Goal: Obtain resource: Obtain resource

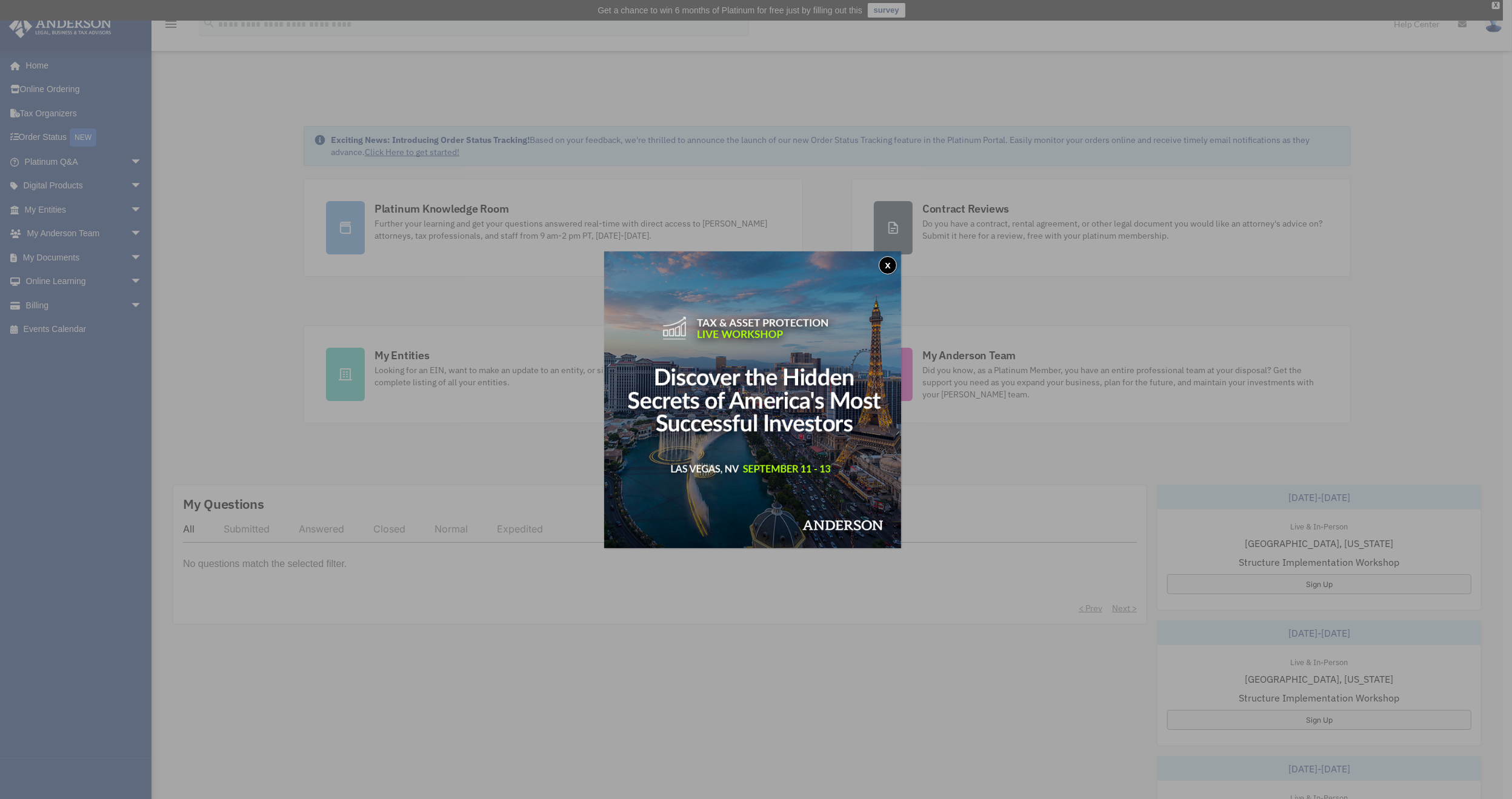
click at [72, 258] on div "x" at bounding box center [756, 400] width 1512 height 799
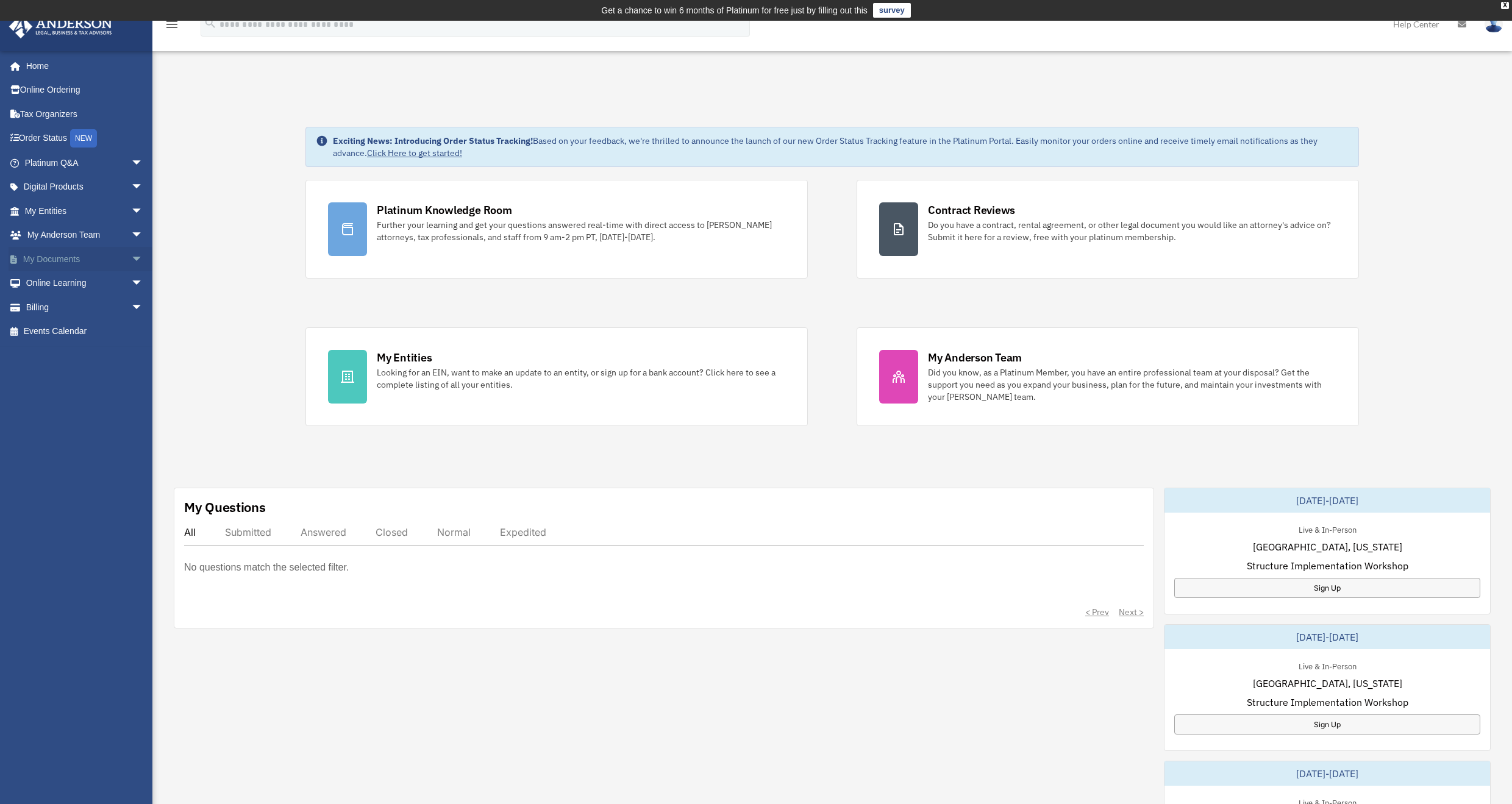
click at [76, 260] on link "My Documents arrow_drop_down" at bounding box center [85, 259] width 153 height 24
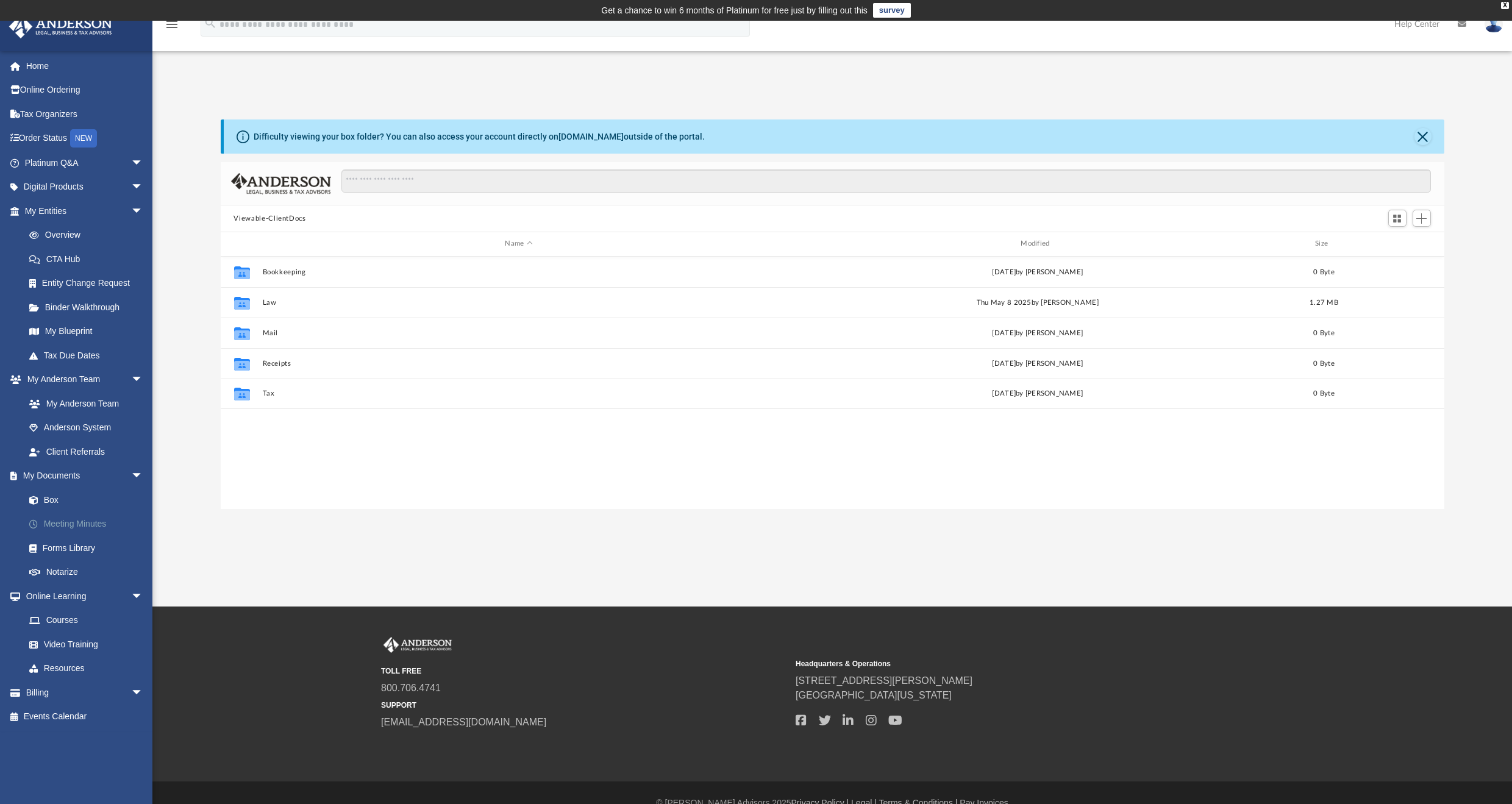
scroll to position [268, 1214]
click at [81, 549] on link "Forms Library" at bounding box center [89, 548] width 145 height 24
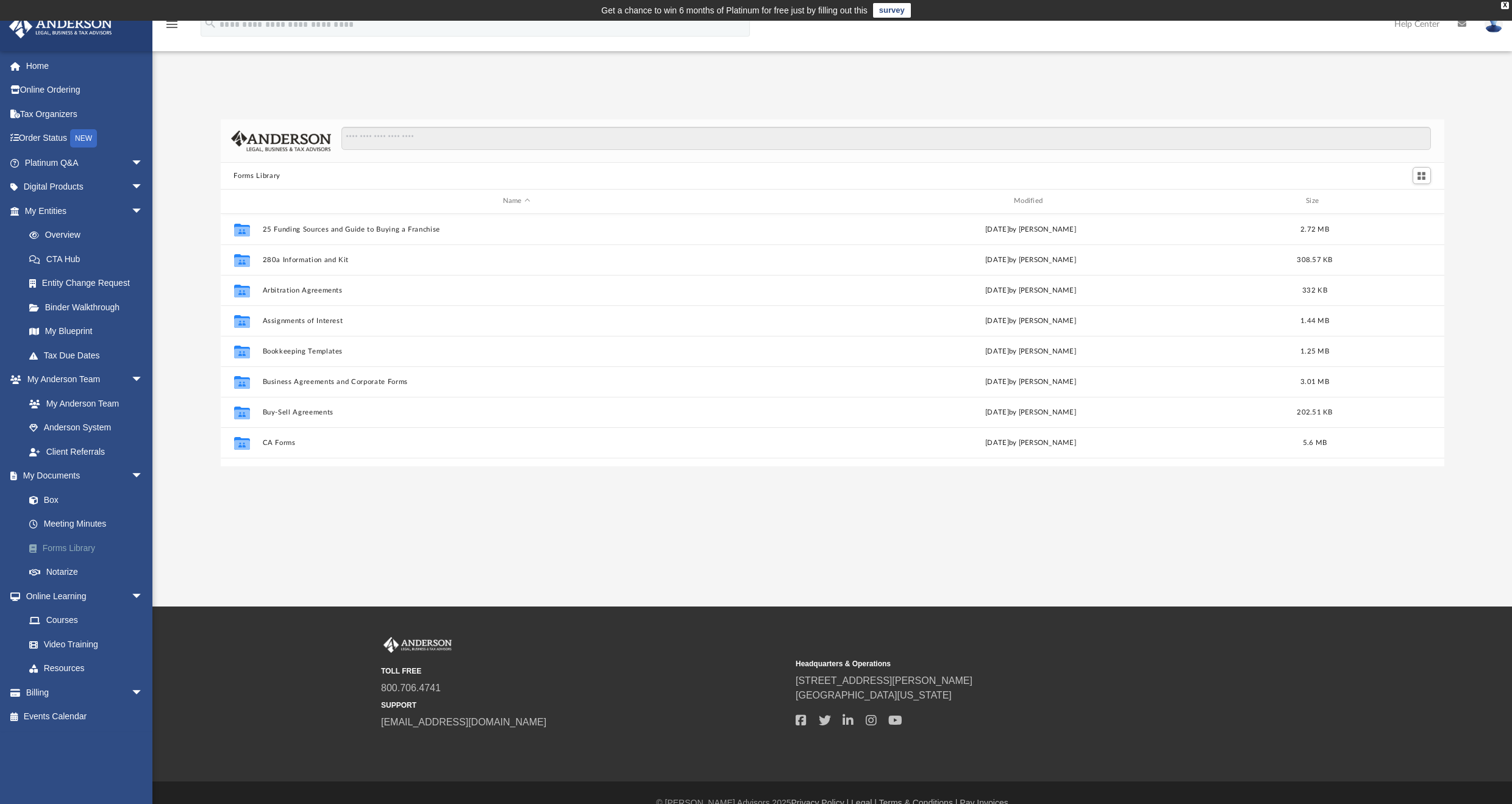
scroll to position [268, 1214]
click at [379, 137] on input "Search files and folders" at bounding box center [885, 138] width 1089 height 23
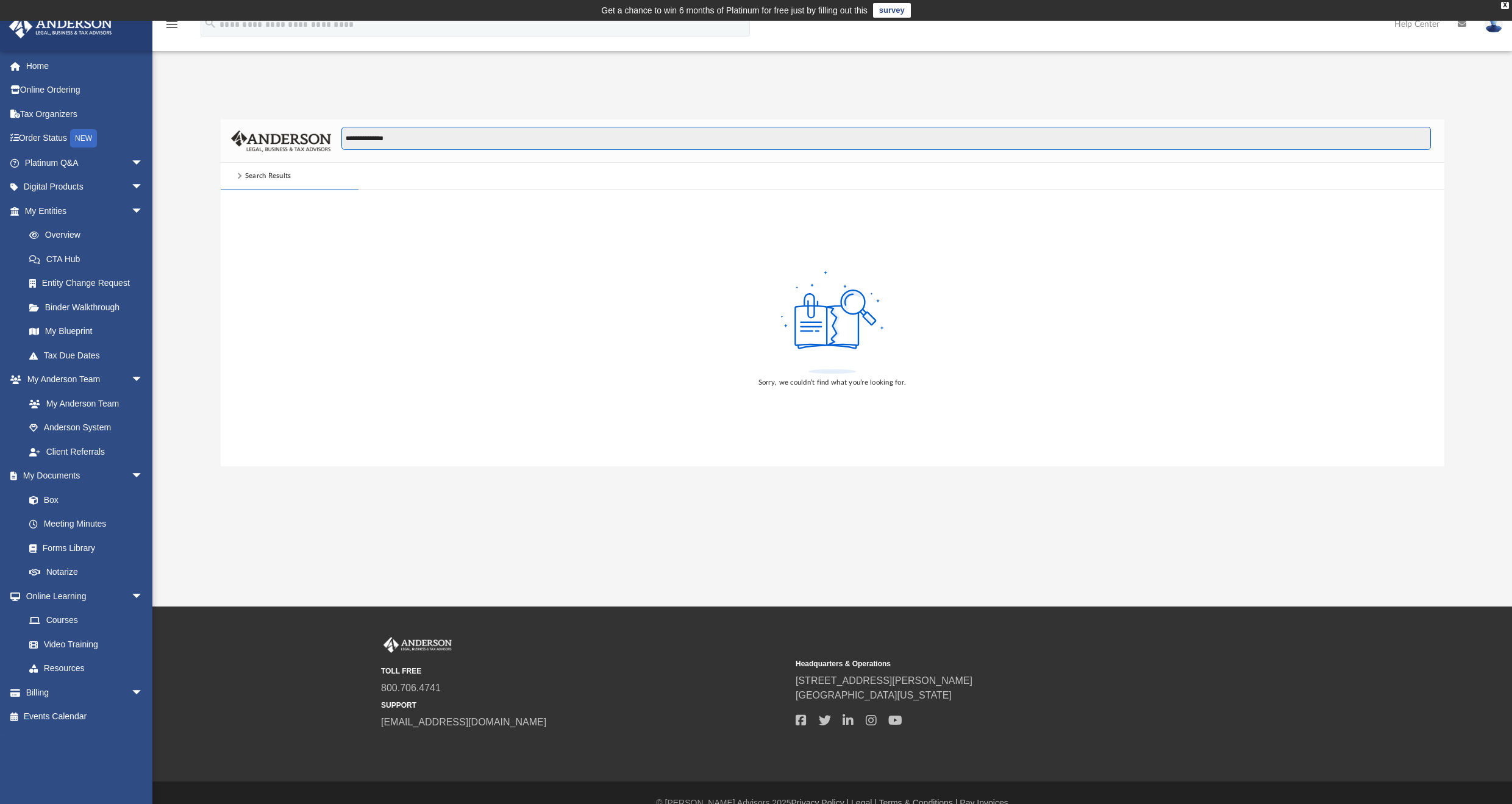
type input "**********"
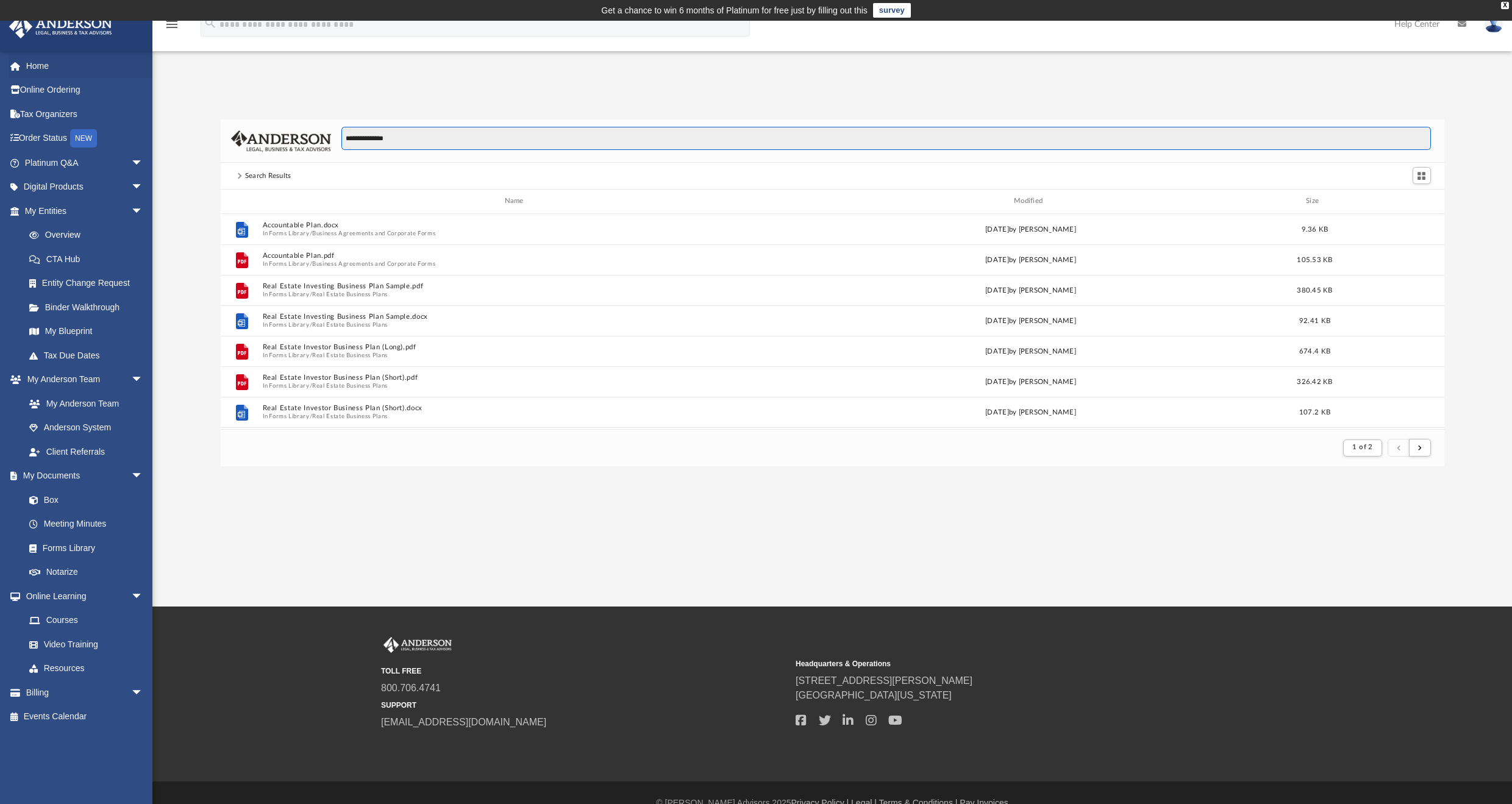
scroll to position [231, 1214]
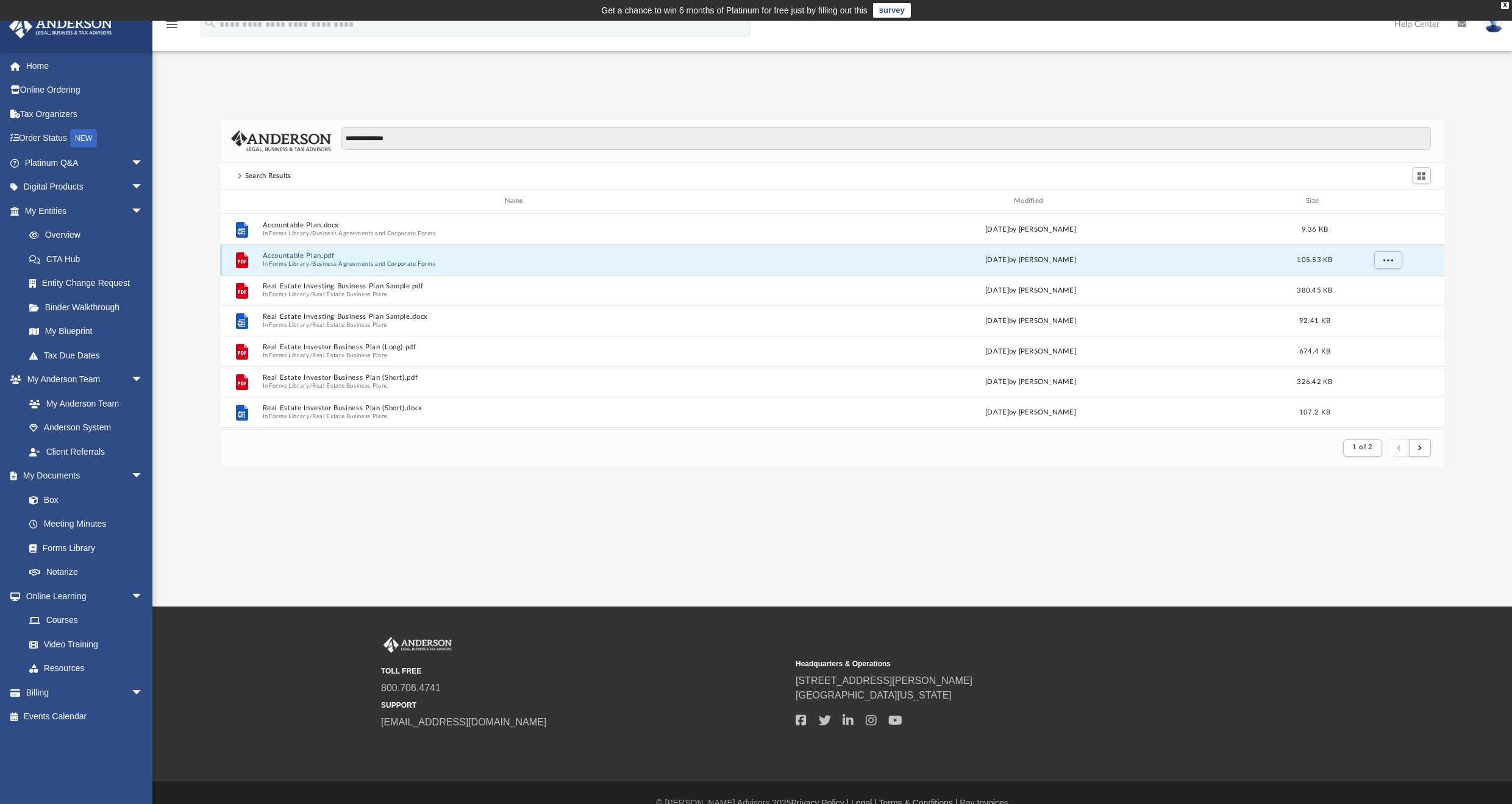
click at [284, 255] on button "Accountable Plan.pdf" at bounding box center [516, 256] width 508 height 8
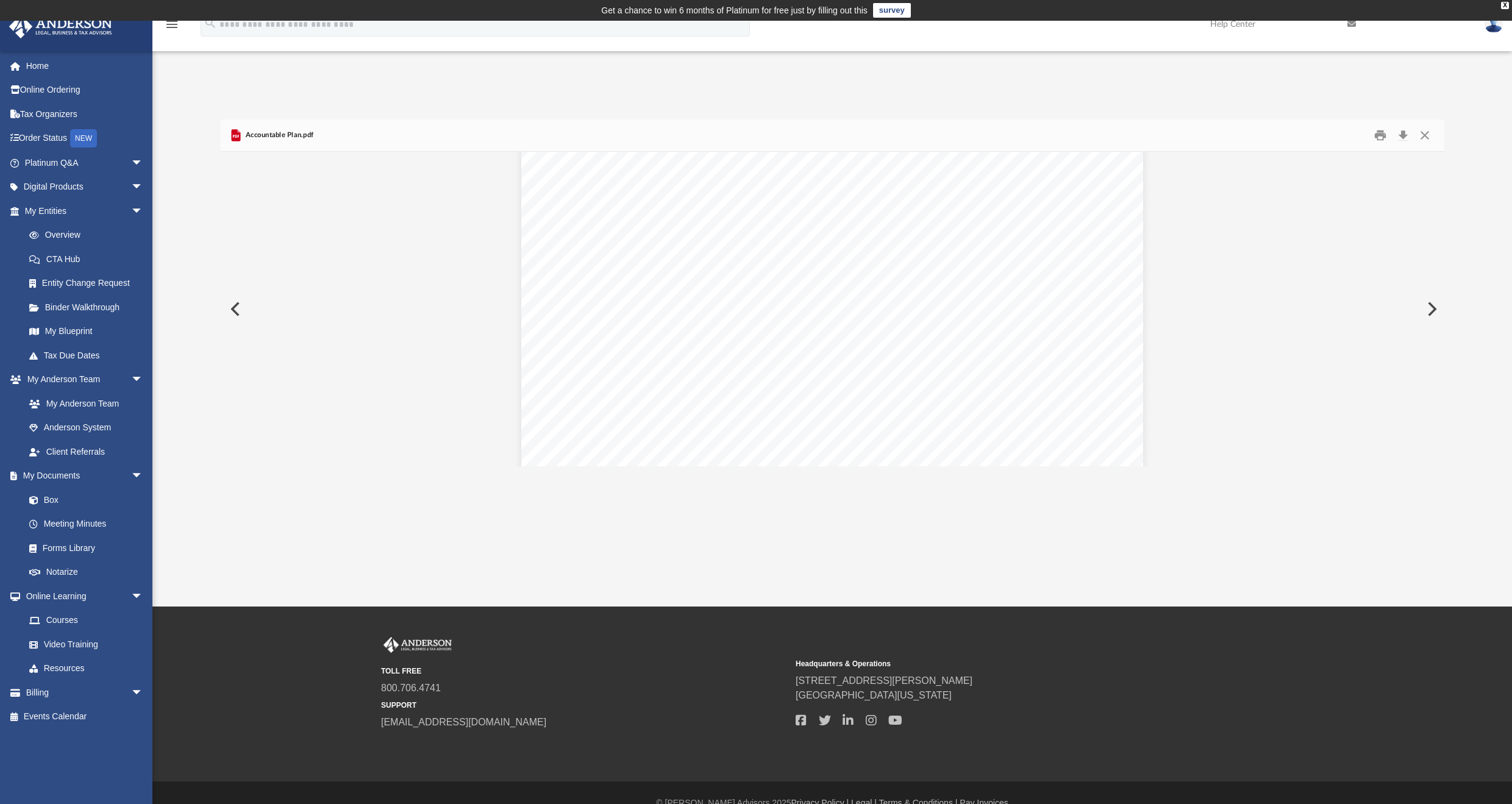
scroll to position [82, 0]
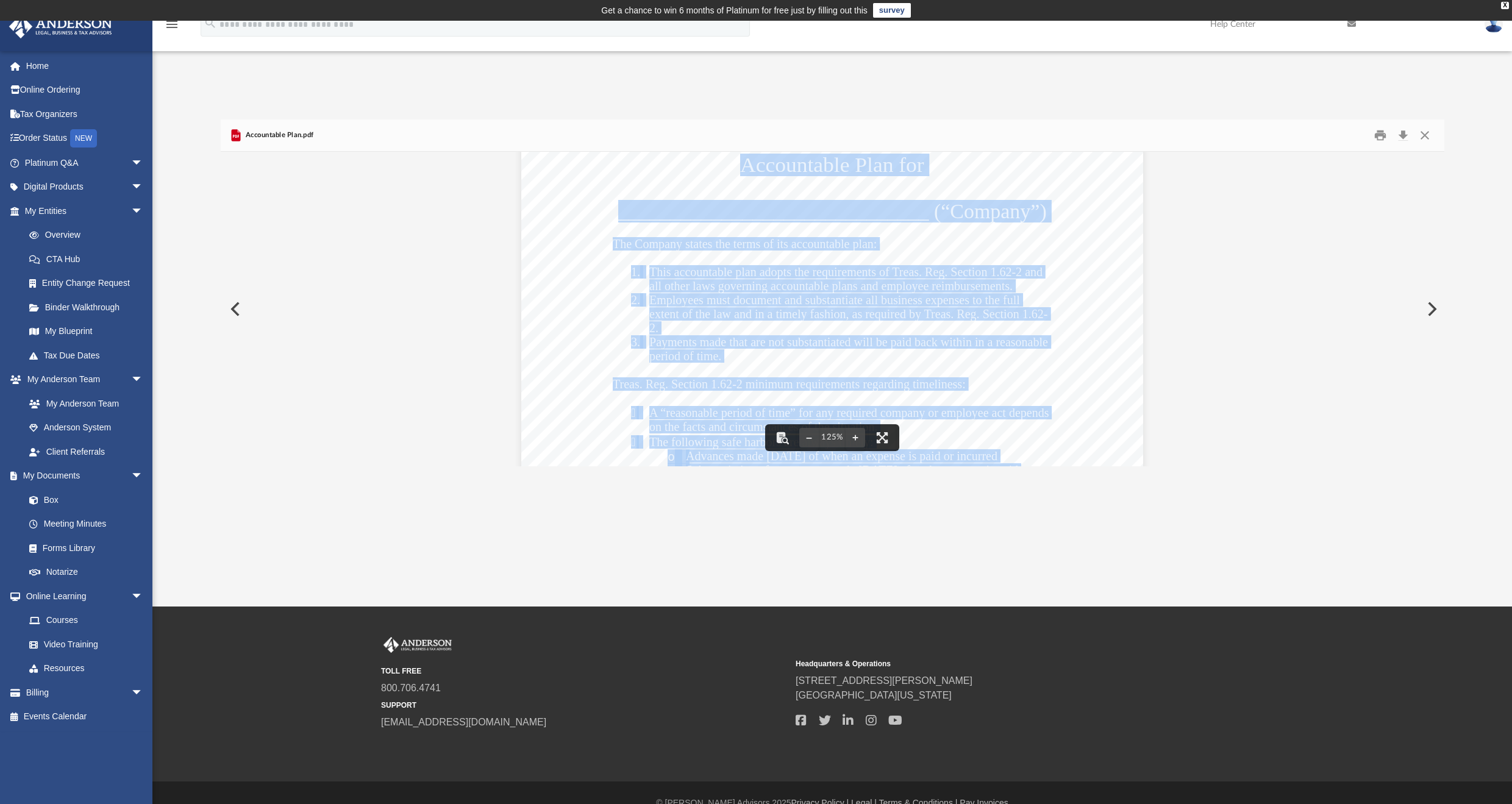
drag, startPoint x: 735, startPoint y: 167, endPoint x: 1051, endPoint y: 458, distance: 429.6
click at [1051, 458] on div "Accountable Plan for ______________________________ (“Company”) The Company sta…" at bounding box center [832, 481] width 622 height 805
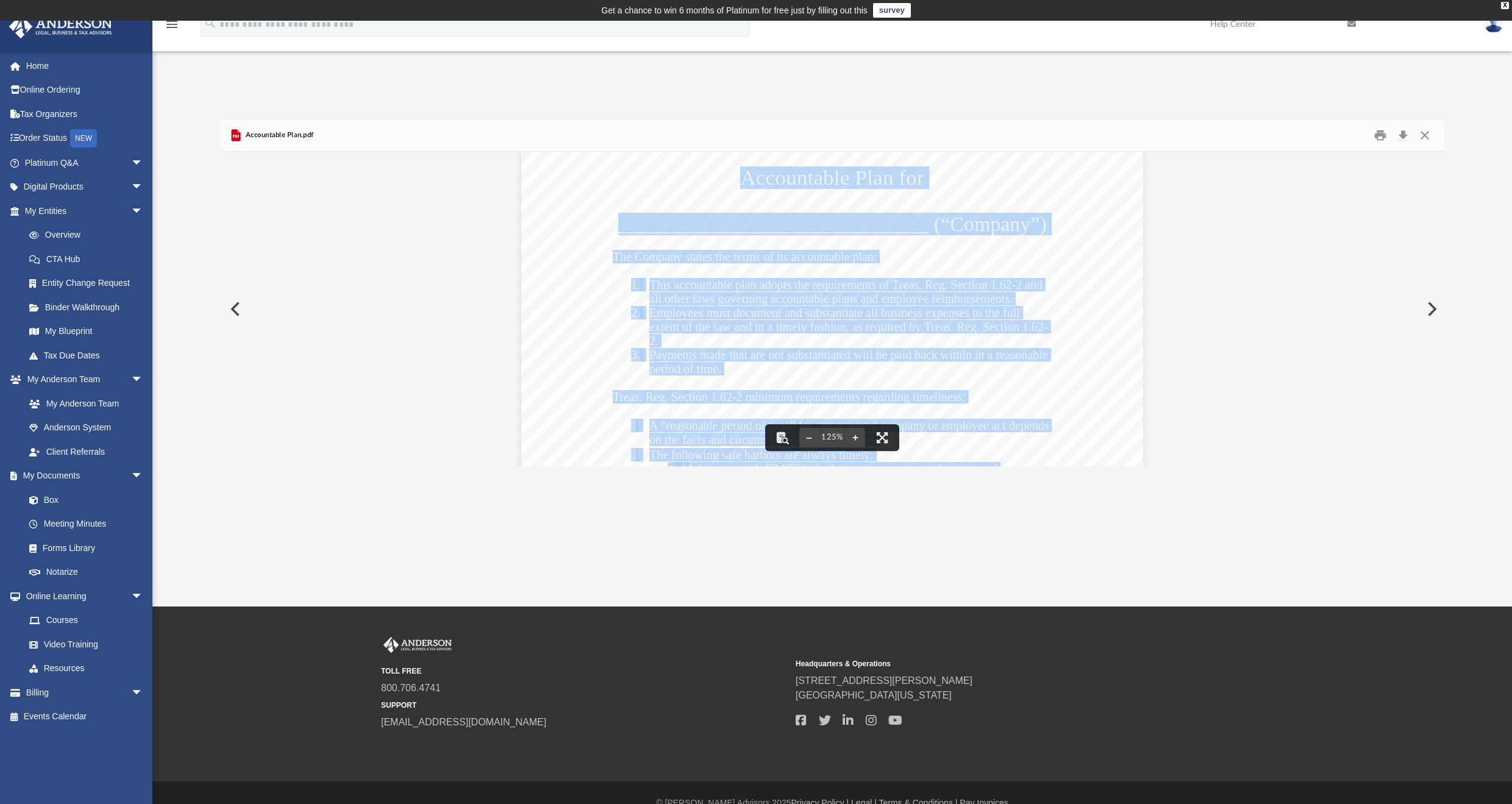
scroll to position [0, 0]
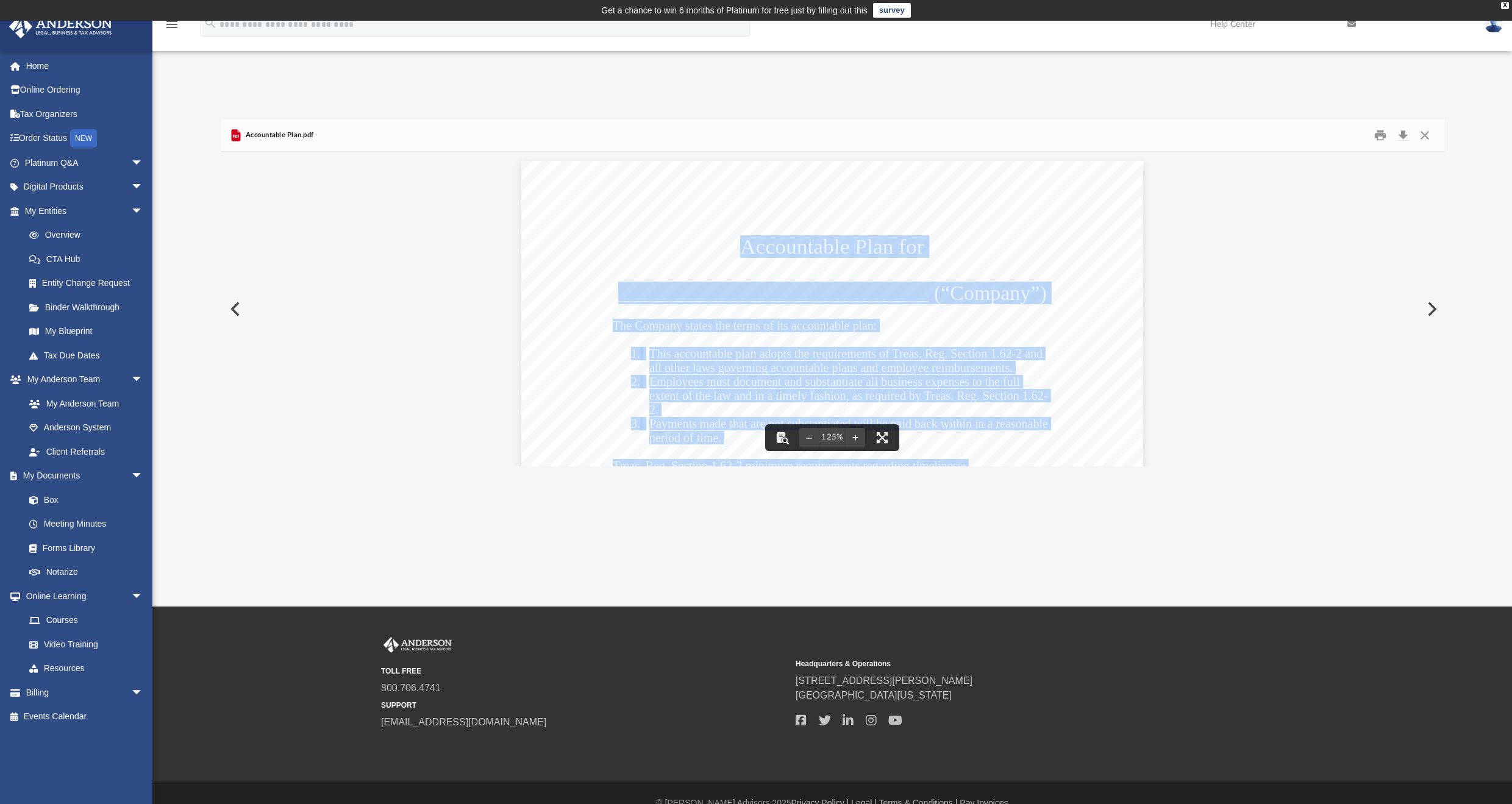
click at [1252, 164] on div "Accountable Plan for ______________________________ (“Company”) The Company sta…" at bounding box center [832, 563] width 1224 height 823
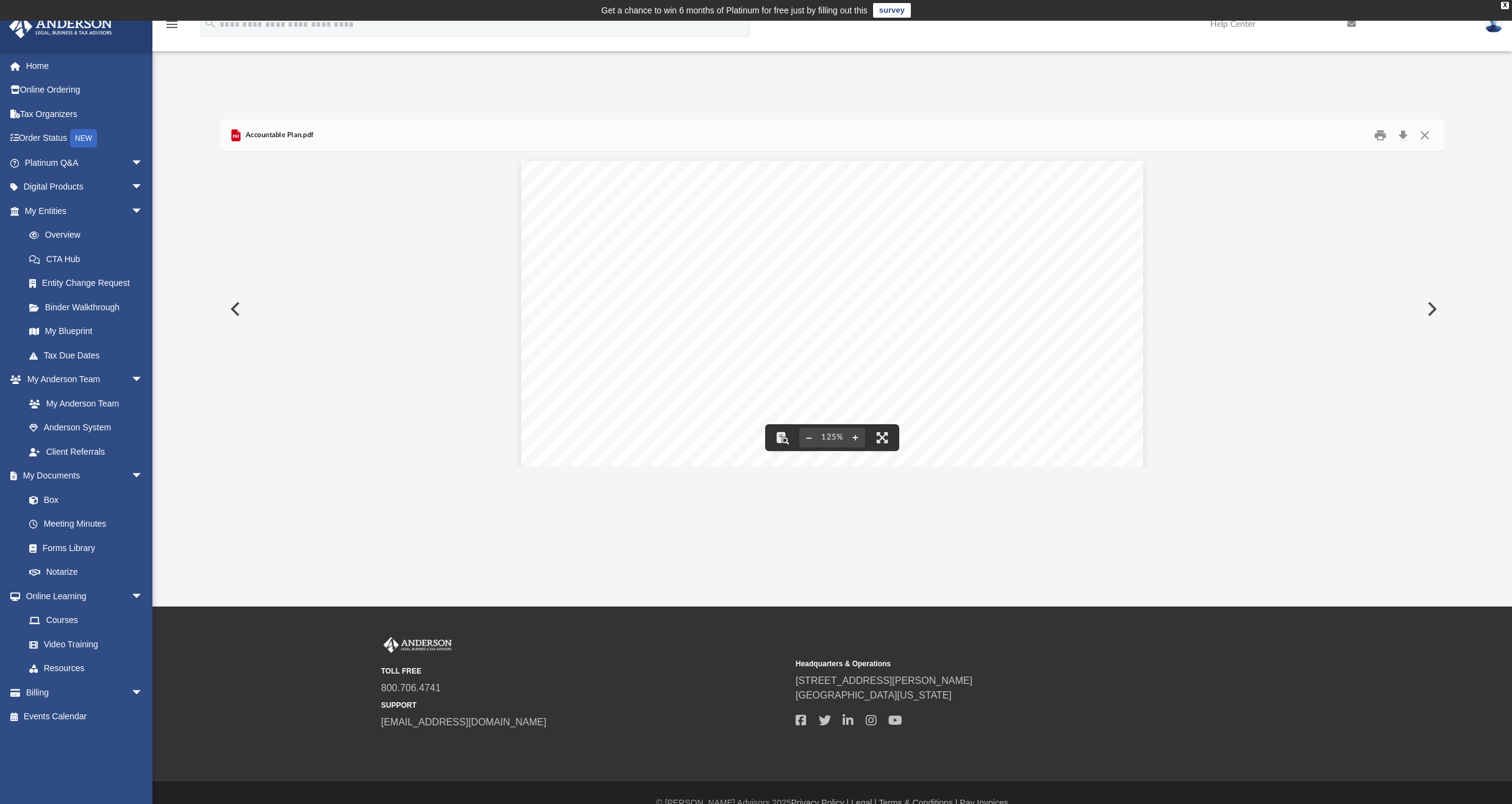
click at [1069, 98] on div "**********" at bounding box center [832, 280] width 1359 height 372
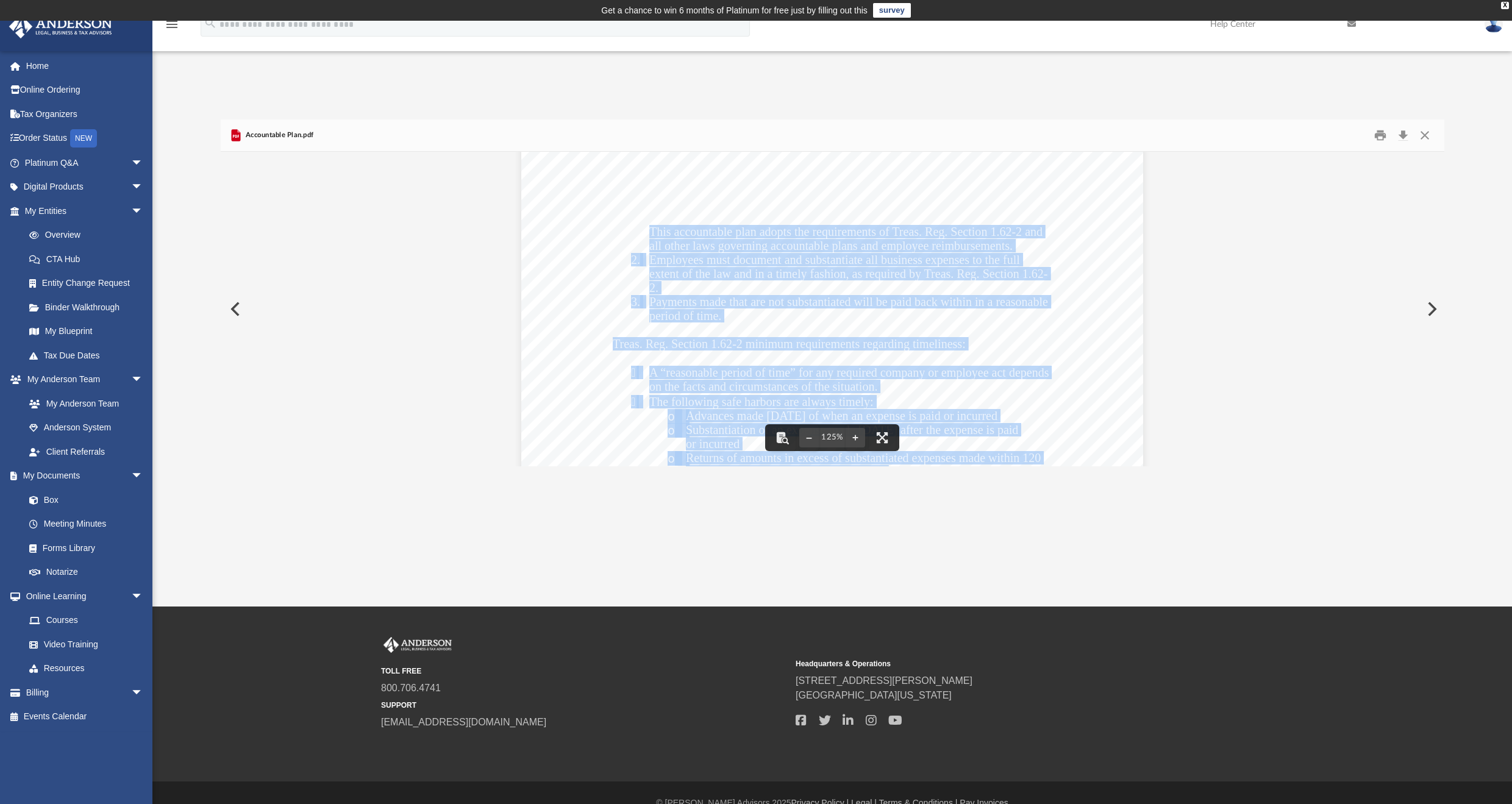
drag, startPoint x: 647, startPoint y: 229, endPoint x: 955, endPoint y: 211, distance: 308.5
click at [955, 211] on div "Accountable Plan for ______________________________ (“Company”) The Company sta…" at bounding box center [832, 441] width 622 height 805
click at [1021, 227] on span "This accountable plan adopts the requirements of Treas. Reg. Section 1.62-2 and" at bounding box center [846, 231] width 393 height 12
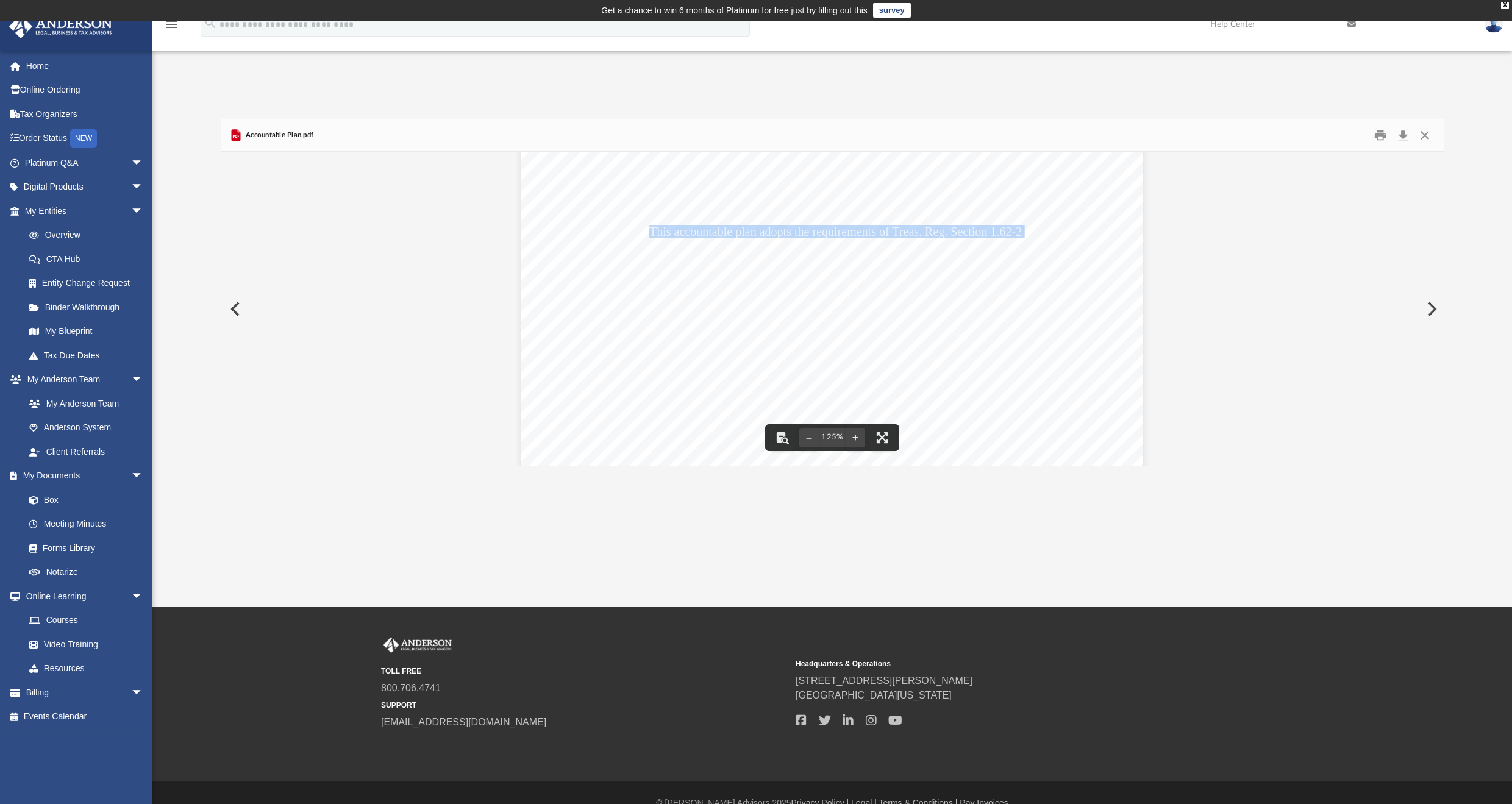
drag, startPoint x: 1020, startPoint y: 227, endPoint x: 647, endPoint y: 226, distance: 373.0
click at [649, 226] on span "This accountable plan adopts the requirements of Treas. Reg. Section 1.62-2 and" at bounding box center [846, 231] width 393 height 12
